Goal: Transaction & Acquisition: Download file/media

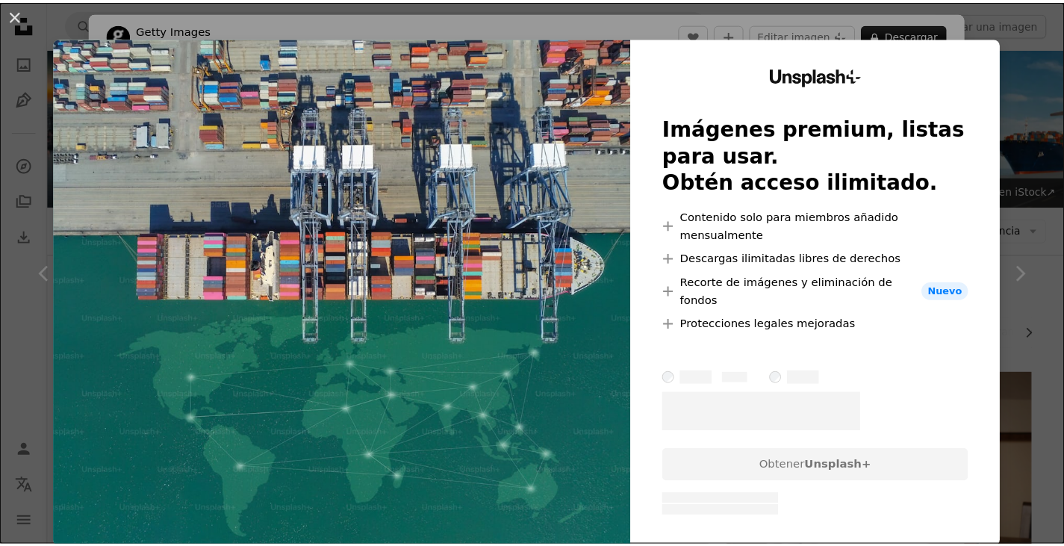
scroll to position [1028, 0]
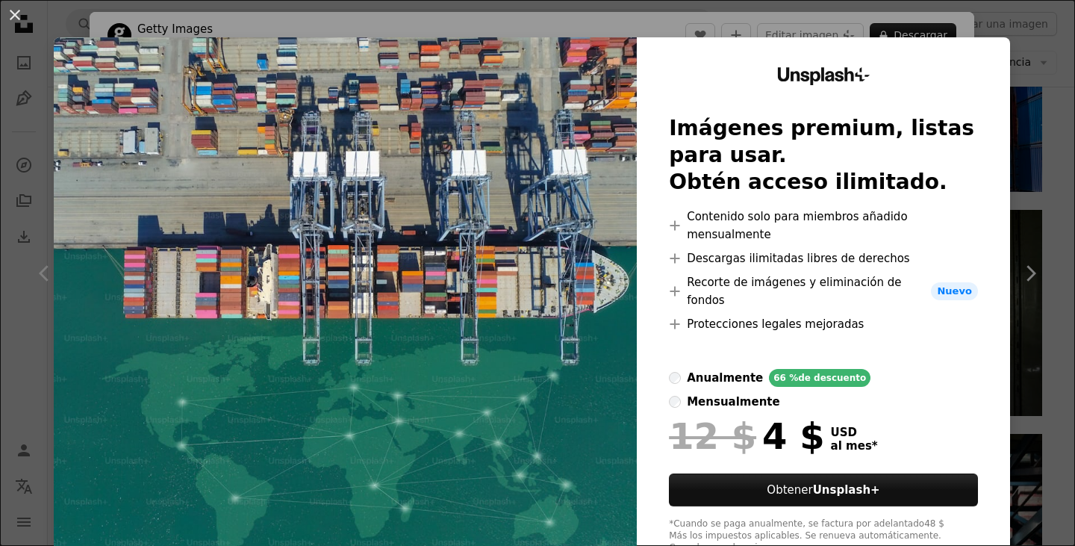
click at [1011, 173] on div "An X shape Unsplash+ Imágenes premium, listas para usar. Obtén acceso ilimitado…" at bounding box center [537, 273] width 1075 height 546
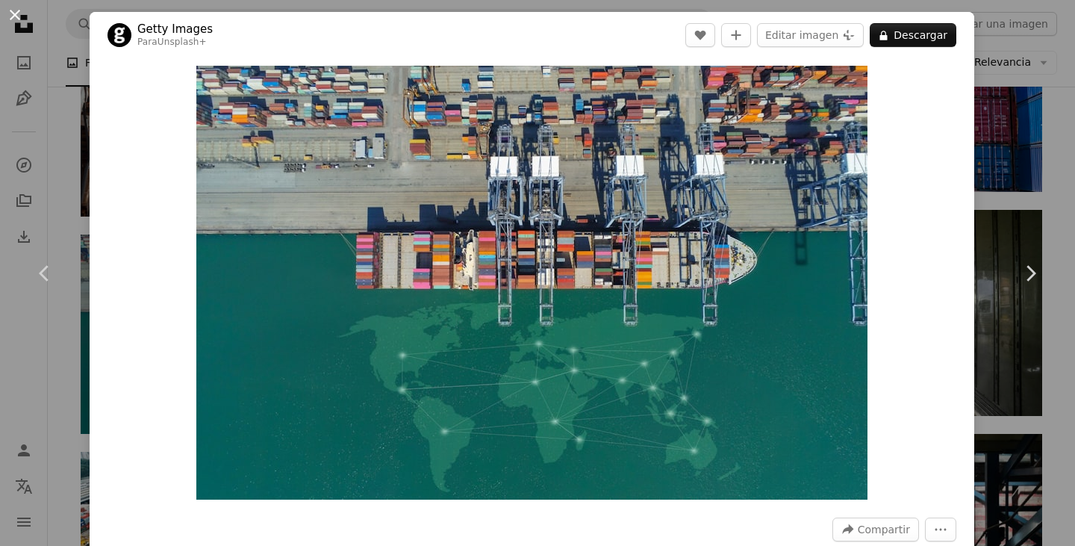
click at [22, 21] on button "An X shape" at bounding box center [15, 15] width 18 height 18
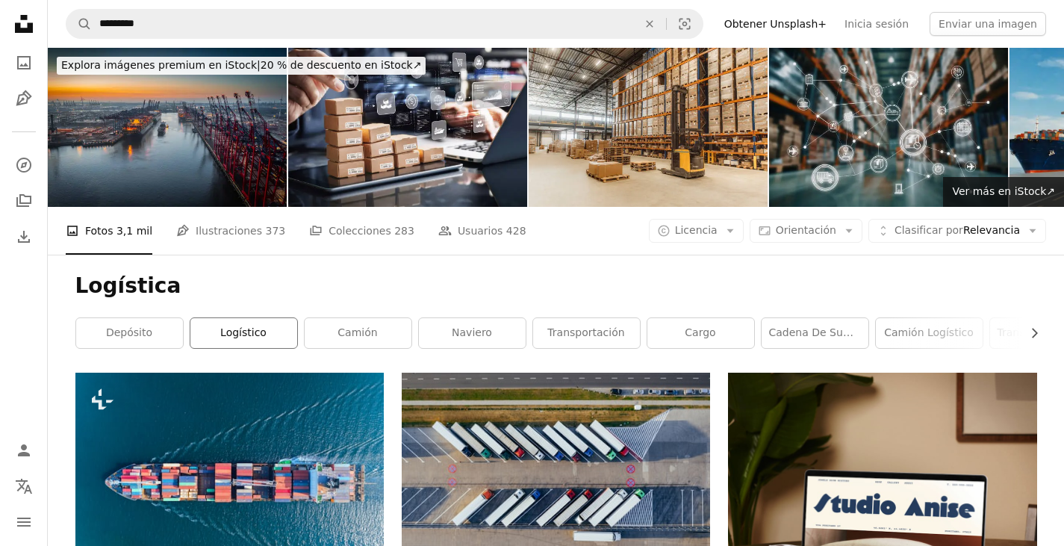
click at [246, 338] on link "logístico" at bounding box center [243, 333] width 107 height 30
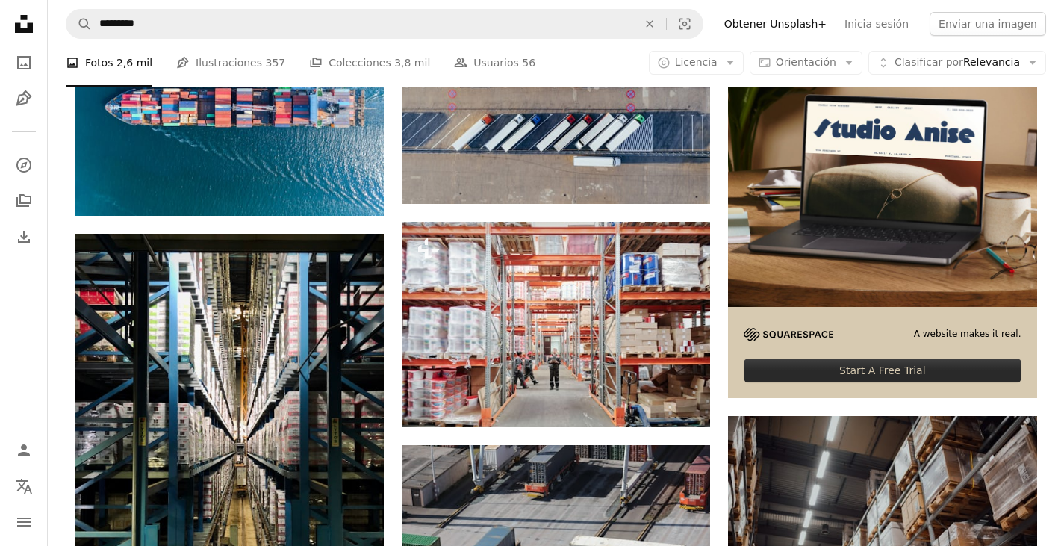
scroll to position [372, 0]
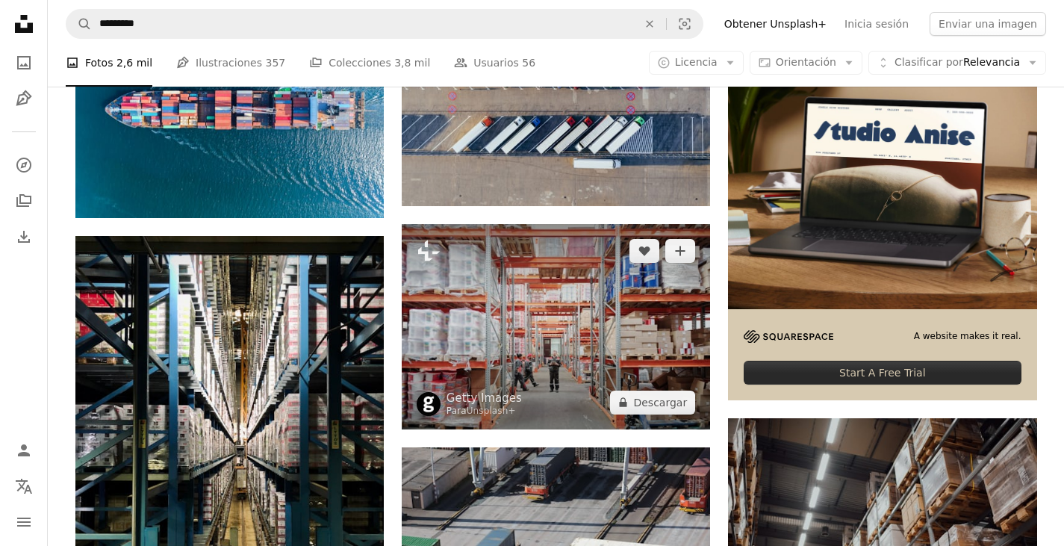
click at [511, 350] on img at bounding box center [556, 326] width 308 height 205
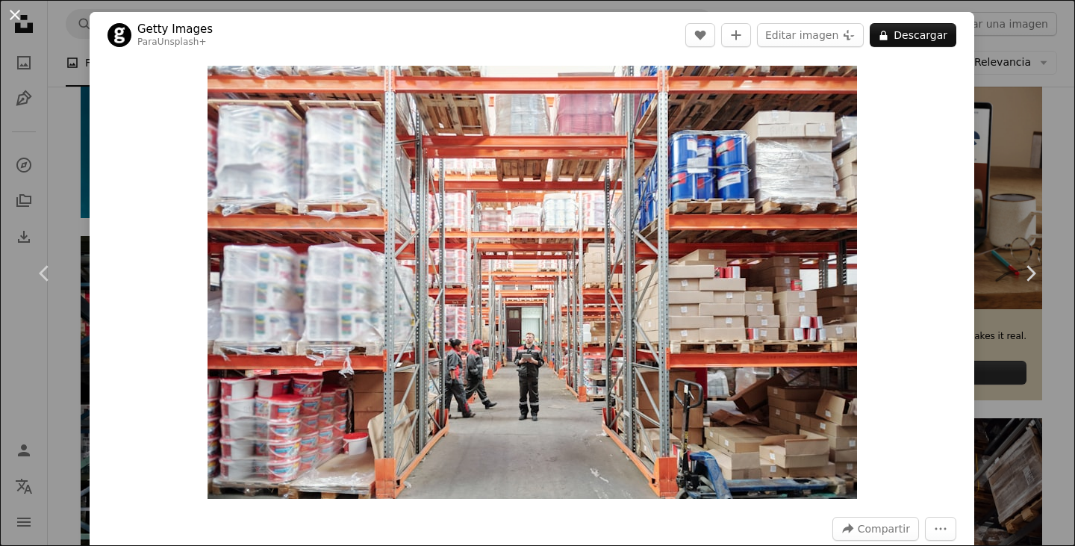
click at [14, 22] on button "An X shape" at bounding box center [15, 15] width 18 height 18
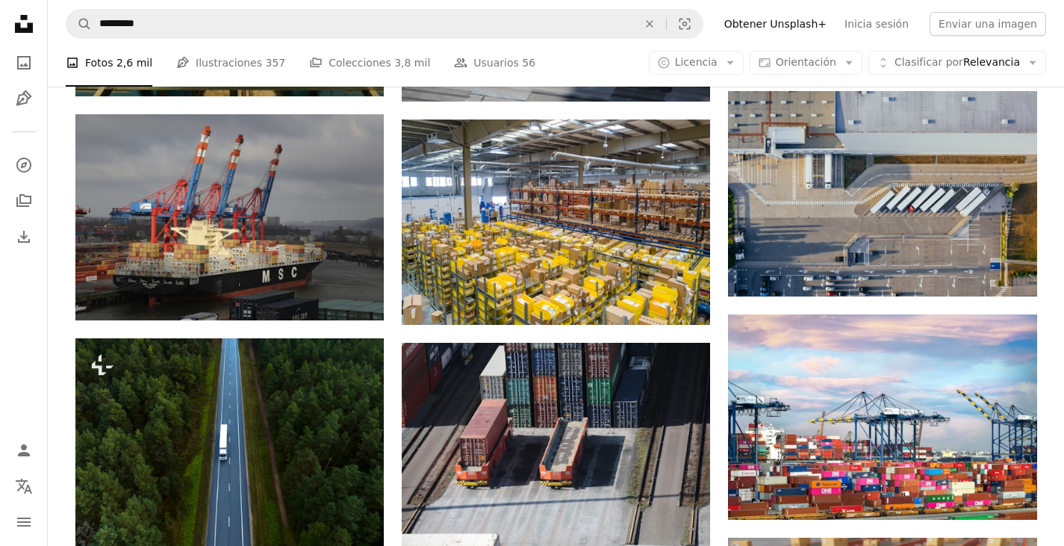
scroll to position [917, 0]
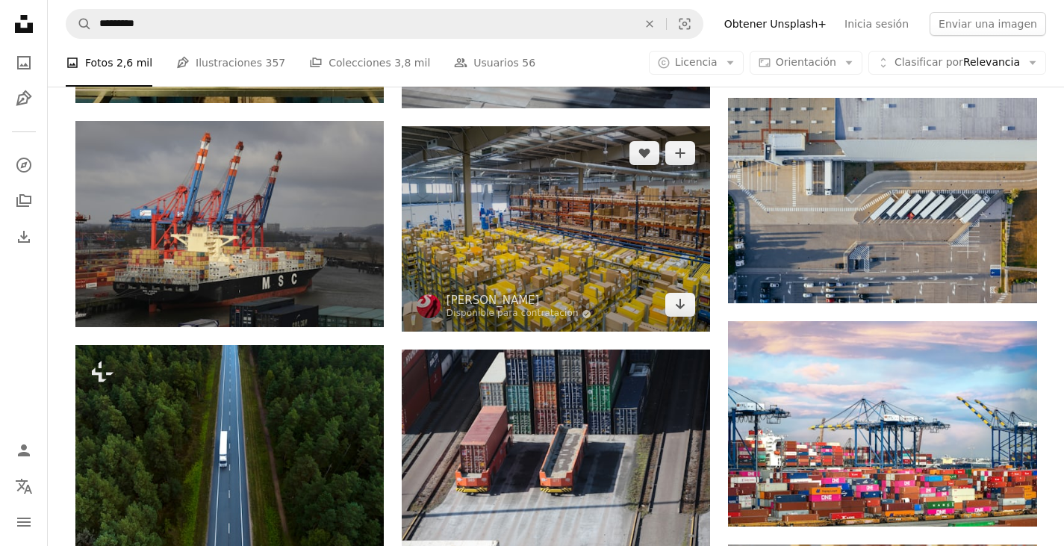
click at [557, 196] on img at bounding box center [556, 228] width 308 height 205
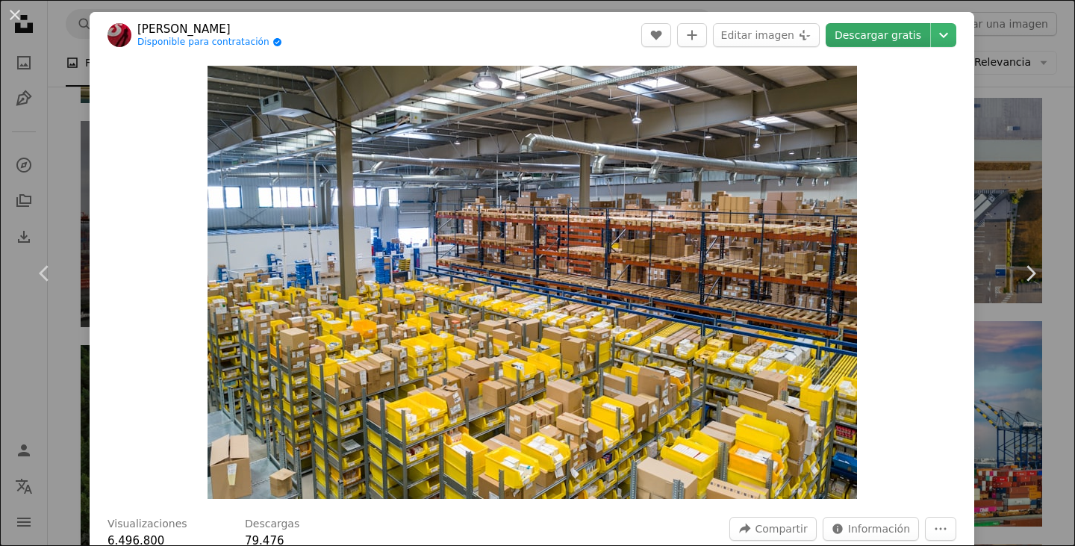
click at [867, 37] on link "Descargar gratis" at bounding box center [878, 35] width 105 height 24
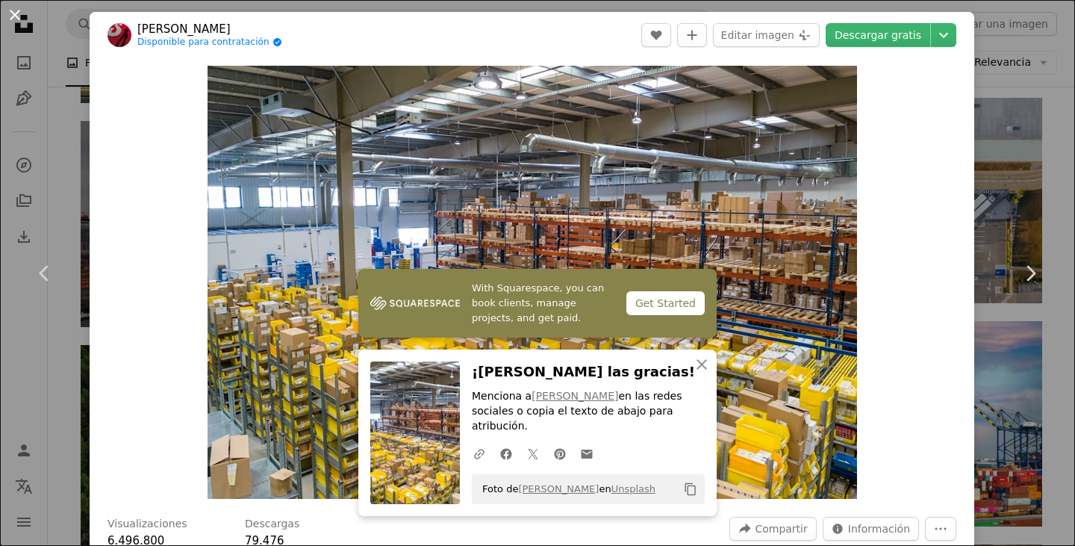
click at [11, 17] on button "An X shape" at bounding box center [15, 15] width 18 height 18
